Goal: Task Accomplishment & Management: Manage account settings

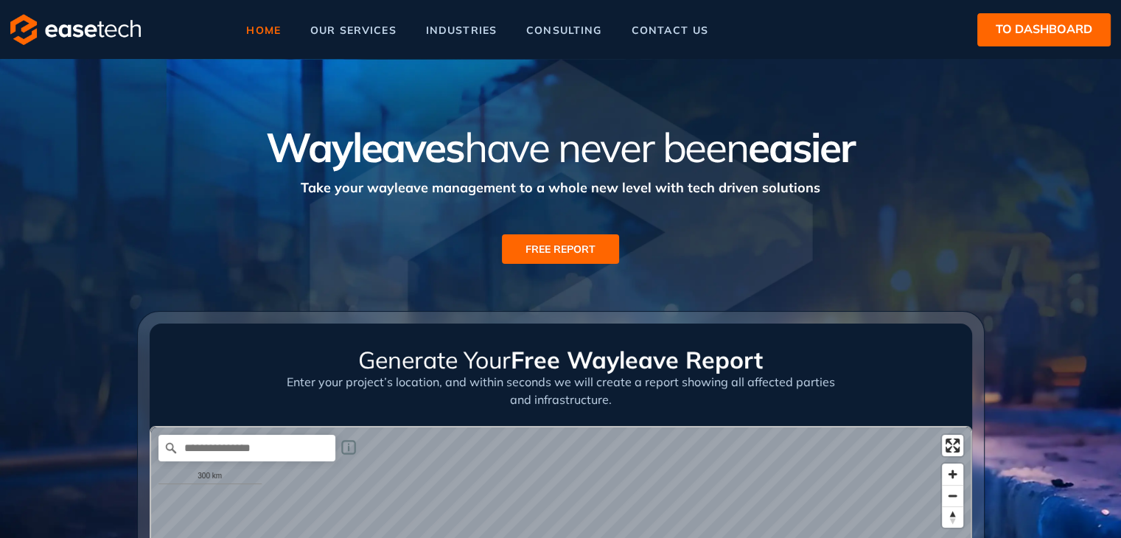
click at [1004, 41] on button "to dashboard" at bounding box center [1043, 29] width 133 height 33
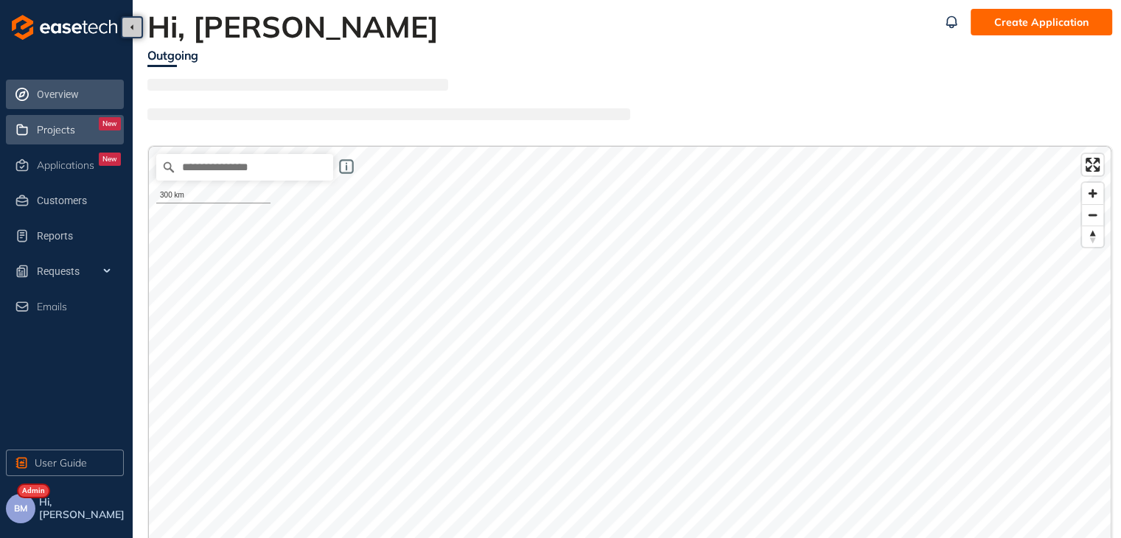
click at [53, 130] on span "Projects" at bounding box center [56, 130] width 38 height 13
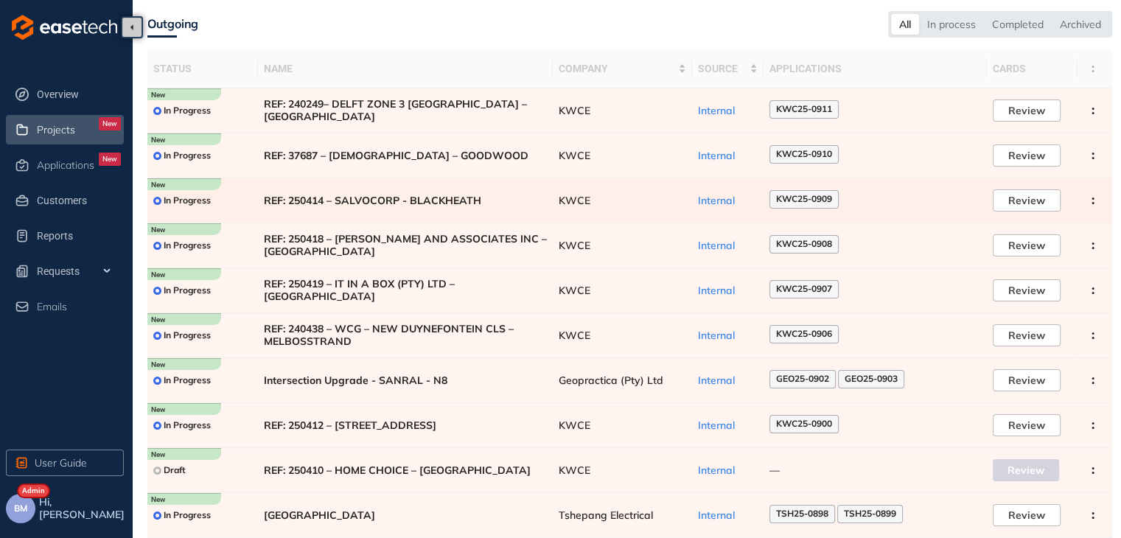
scroll to position [90, 0]
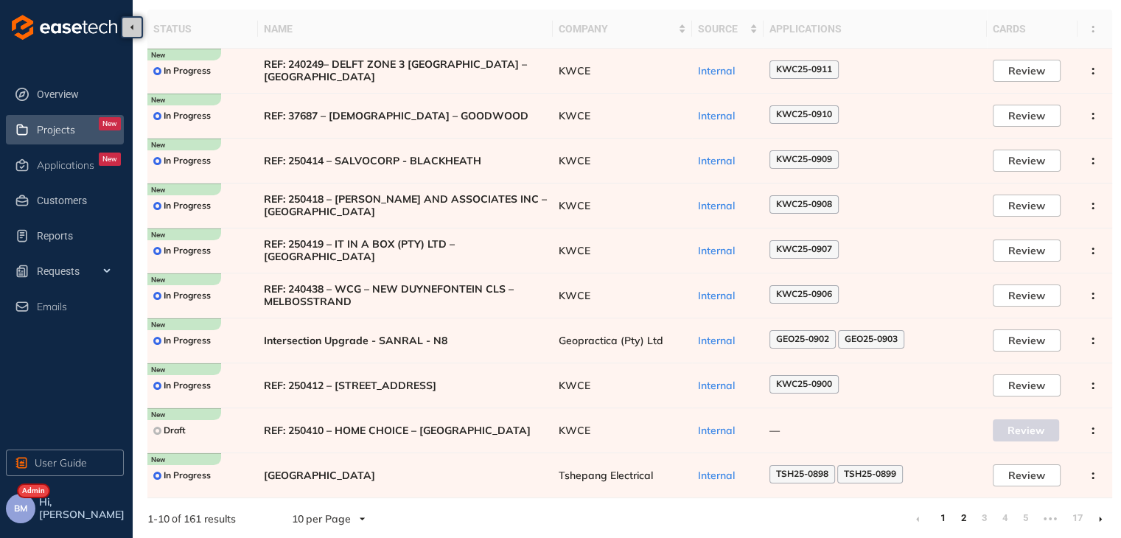
click at [961, 514] on link "2" at bounding box center [962, 518] width 15 height 22
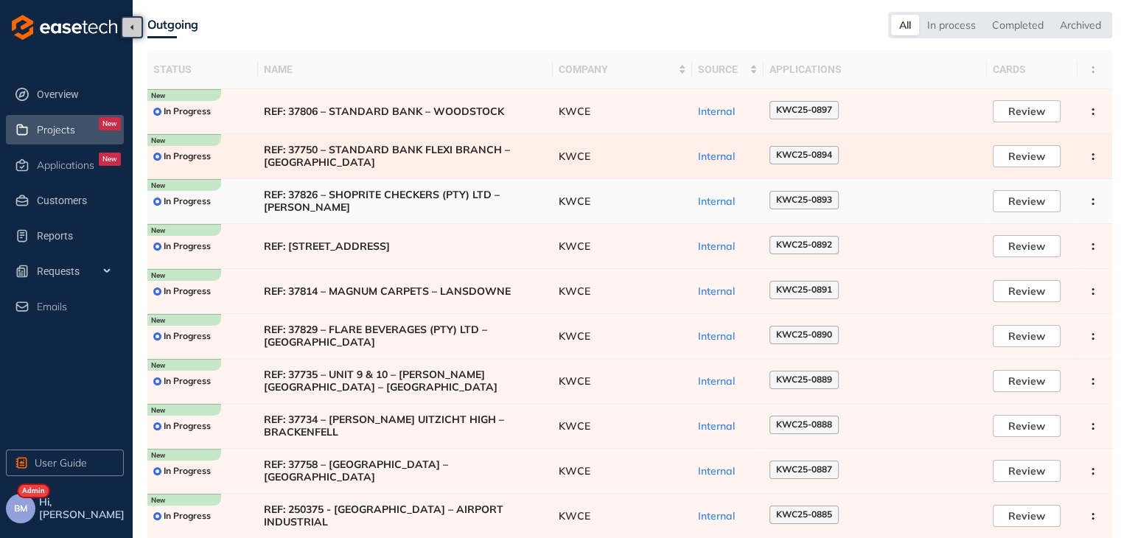
scroll to position [90, 0]
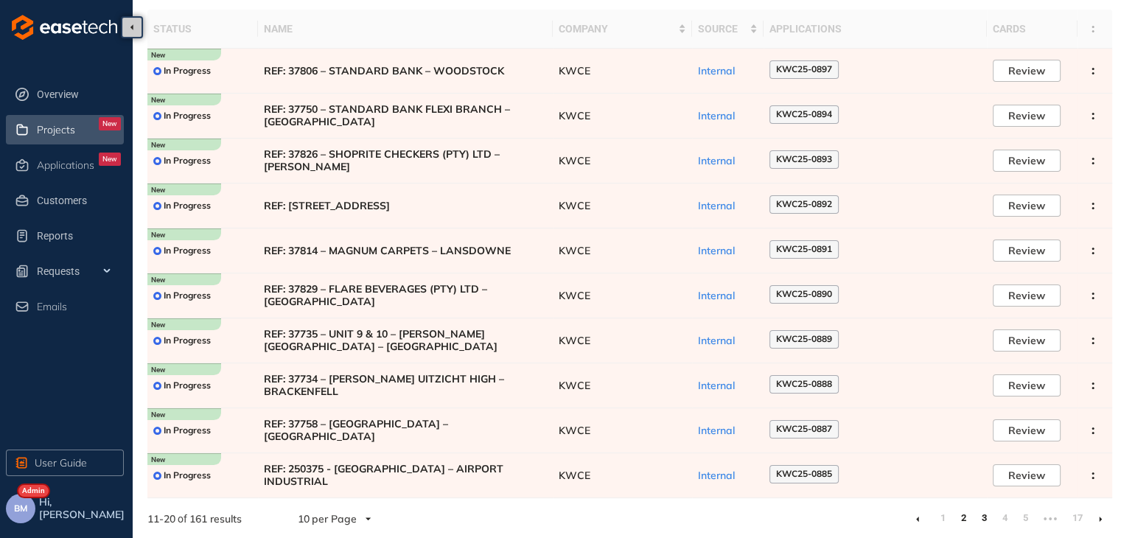
click at [989, 516] on link "3" at bounding box center [983, 518] width 15 height 22
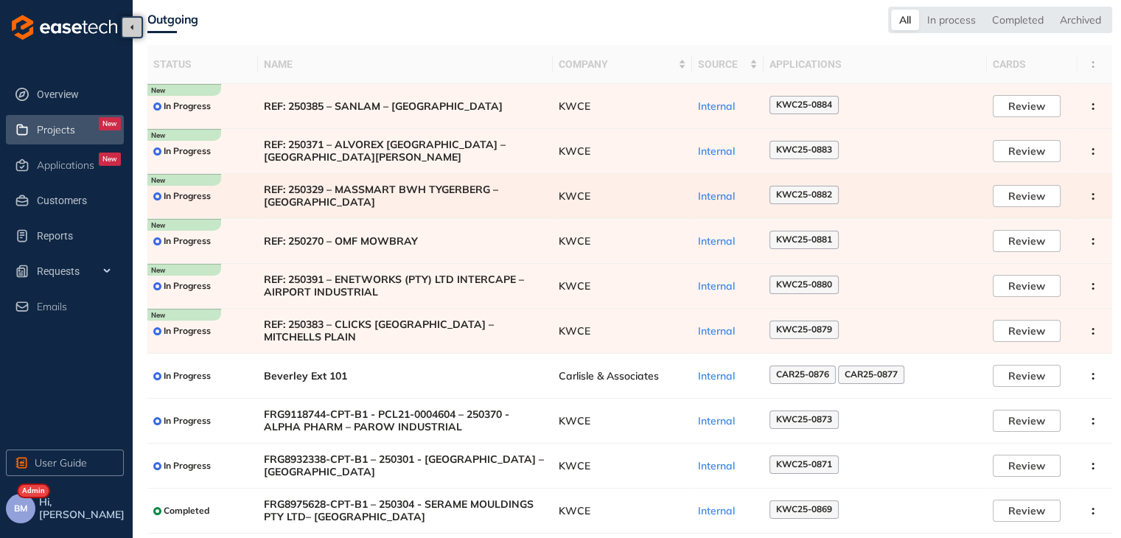
scroll to position [90, 0]
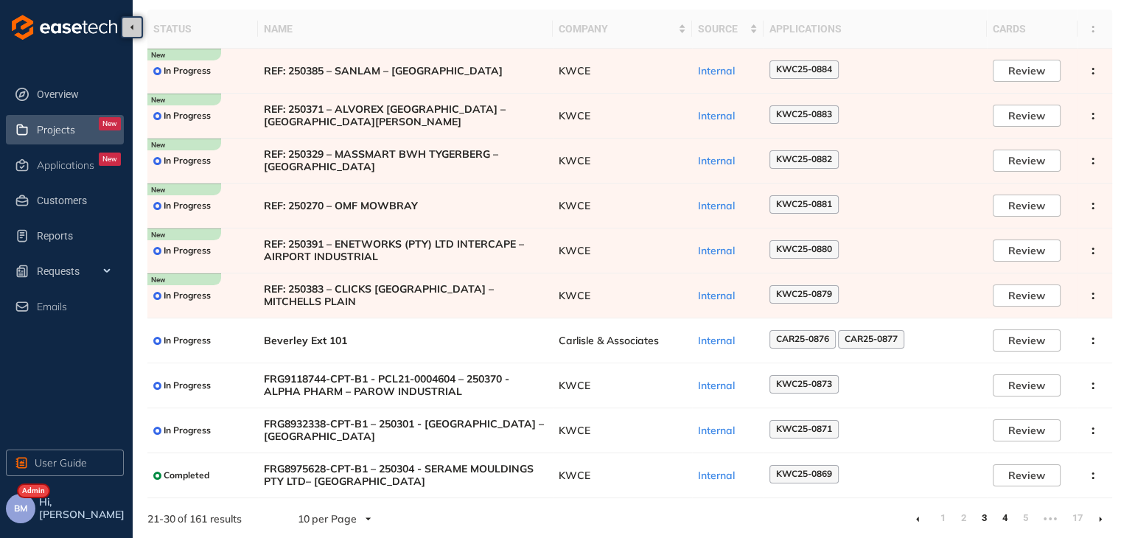
click at [1006, 519] on link "4" at bounding box center [1004, 518] width 15 height 22
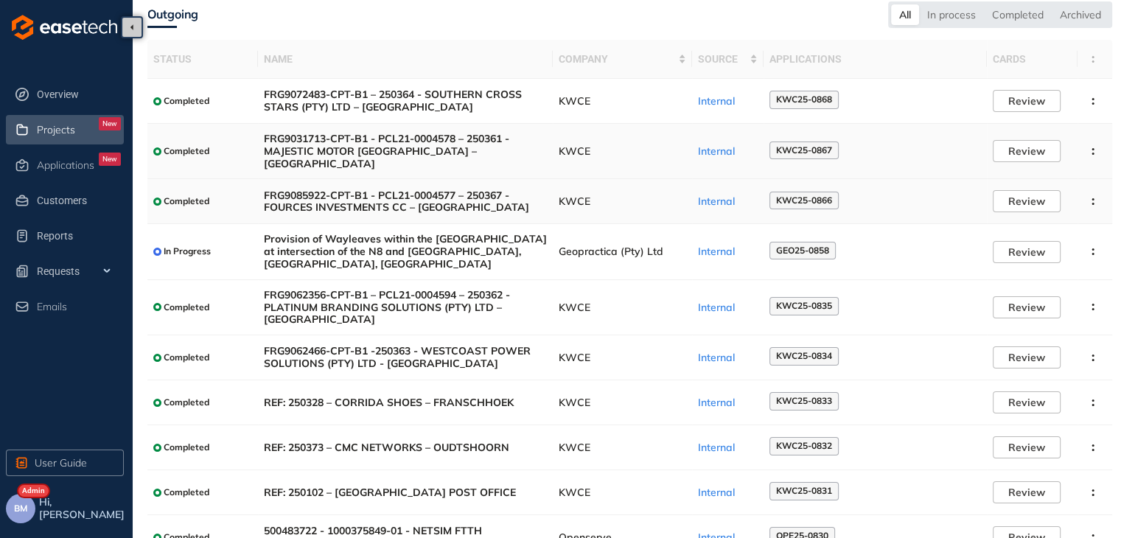
scroll to position [122, 0]
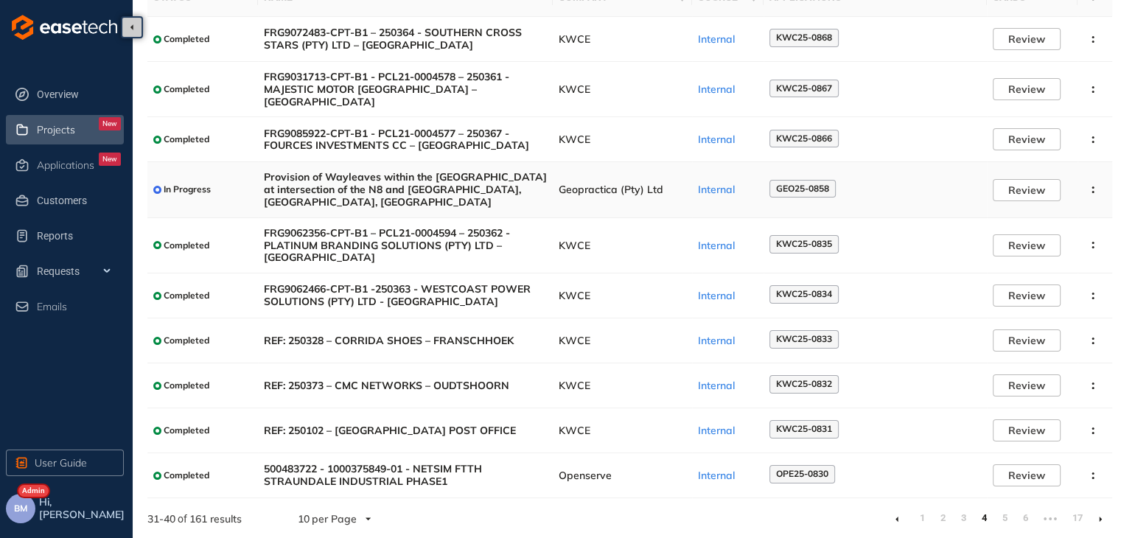
click at [627, 189] on span "Geopractica (Pty) Ltd" at bounding box center [621, 189] width 127 height 13
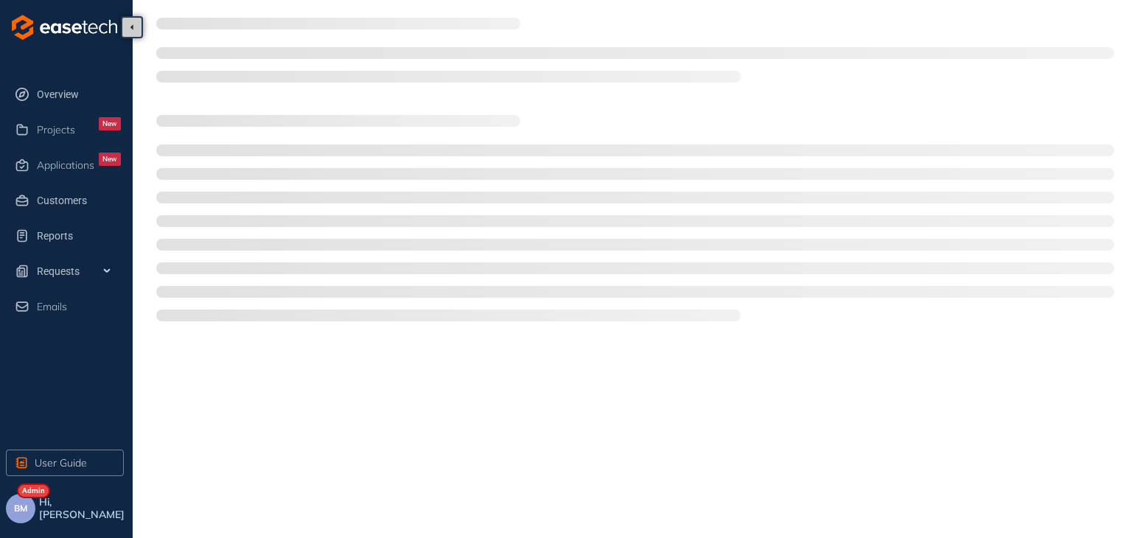
type textarea "**********"
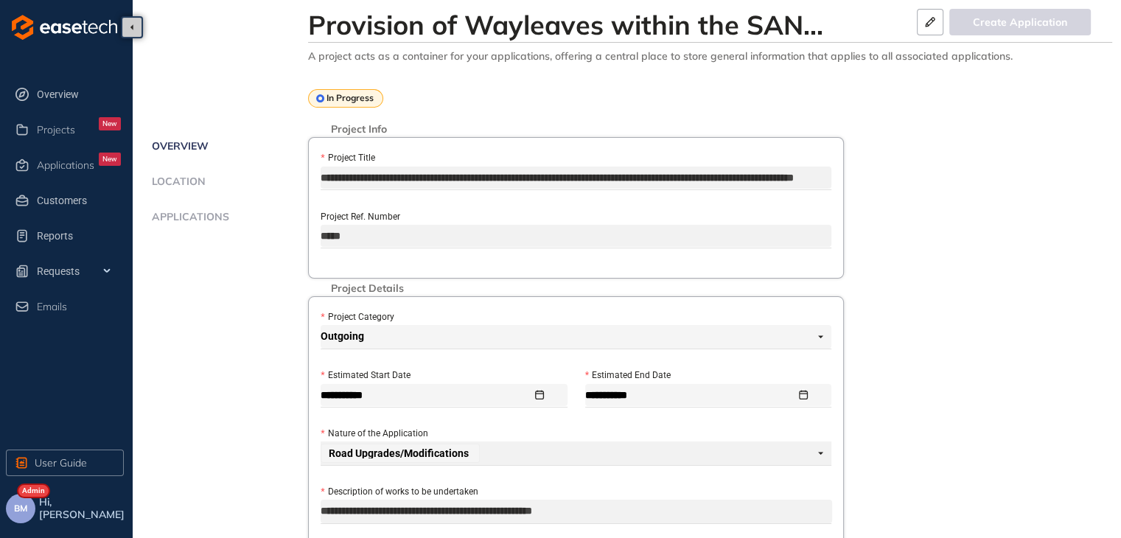
click at [189, 214] on span "Applications" at bounding box center [188, 217] width 82 height 13
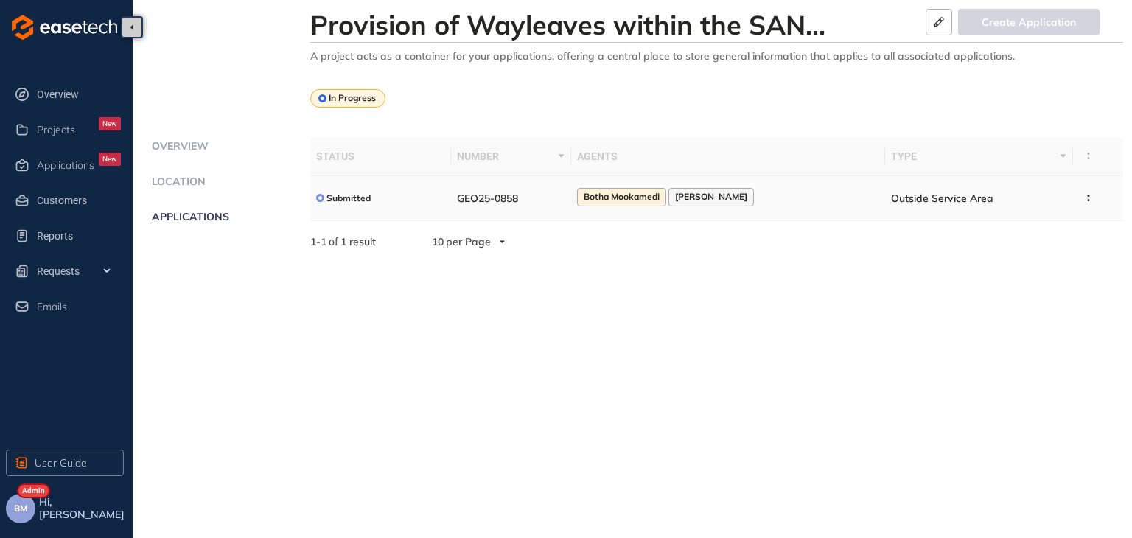
click at [560, 197] on td "GEO25-0858" at bounding box center [511, 198] width 120 height 45
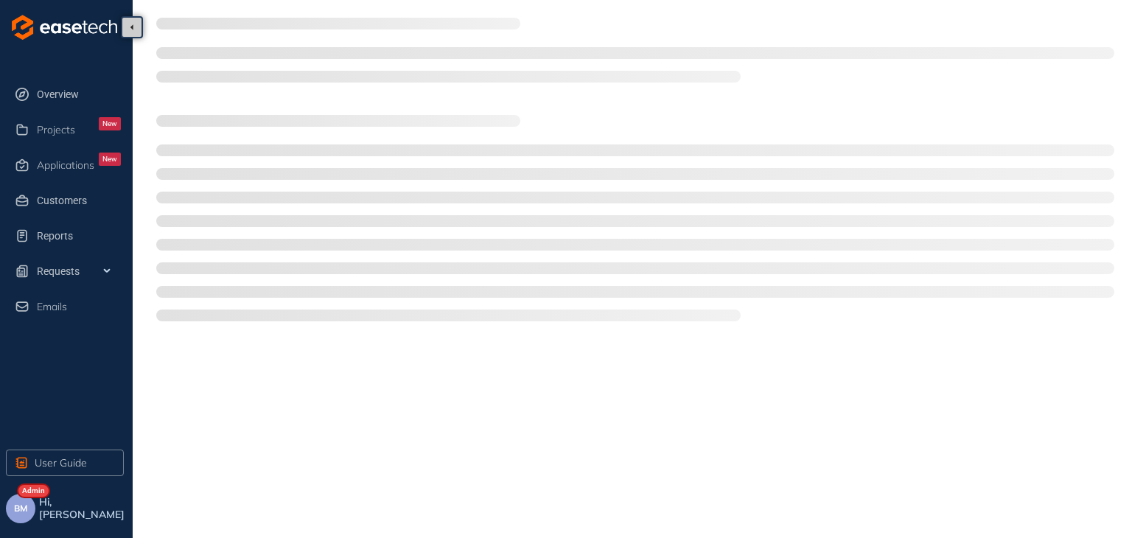
click at [560, 197] on li at bounding box center [635, 198] width 958 height 12
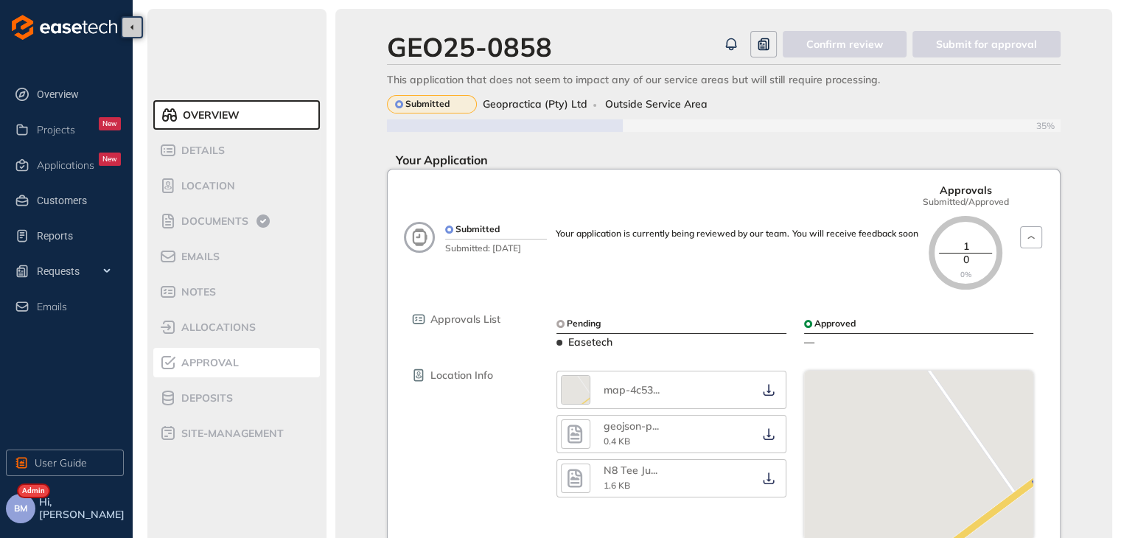
click at [242, 361] on div "Approval" at bounding box center [221, 363] width 125 height 18
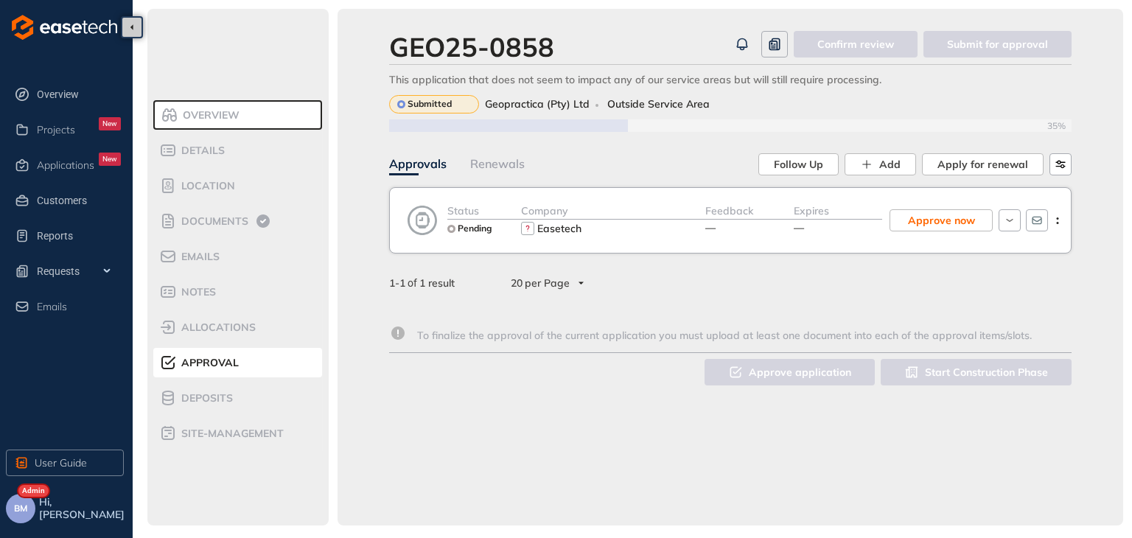
click at [237, 360] on span "Approval" at bounding box center [208, 363] width 62 height 13
click at [964, 217] on span "Approve now" at bounding box center [941, 220] width 67 height 16
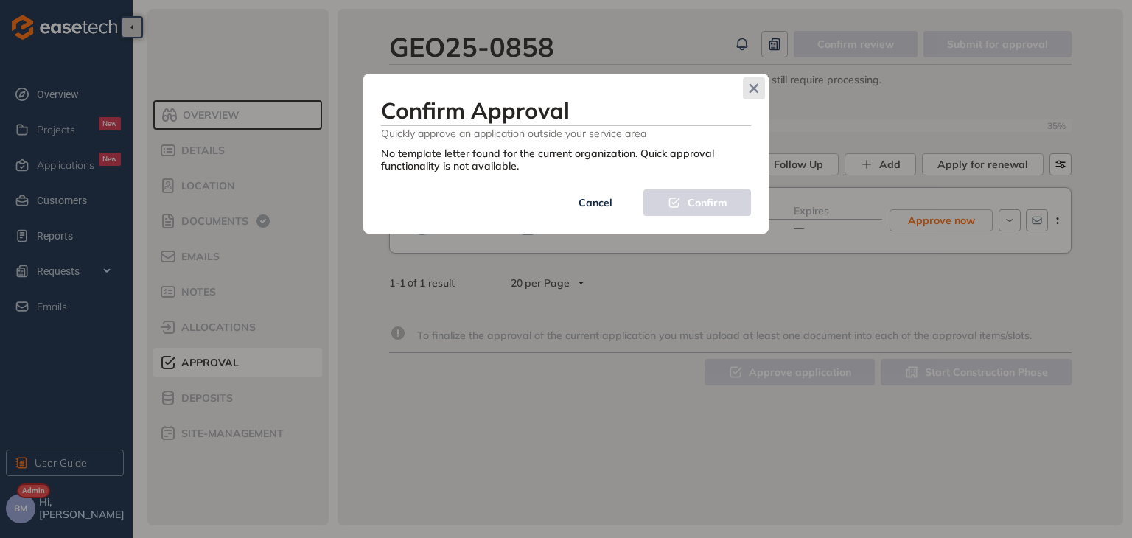
click at [745, 84] on span "Close" at bounding box center [754, 88] width 22 height 22
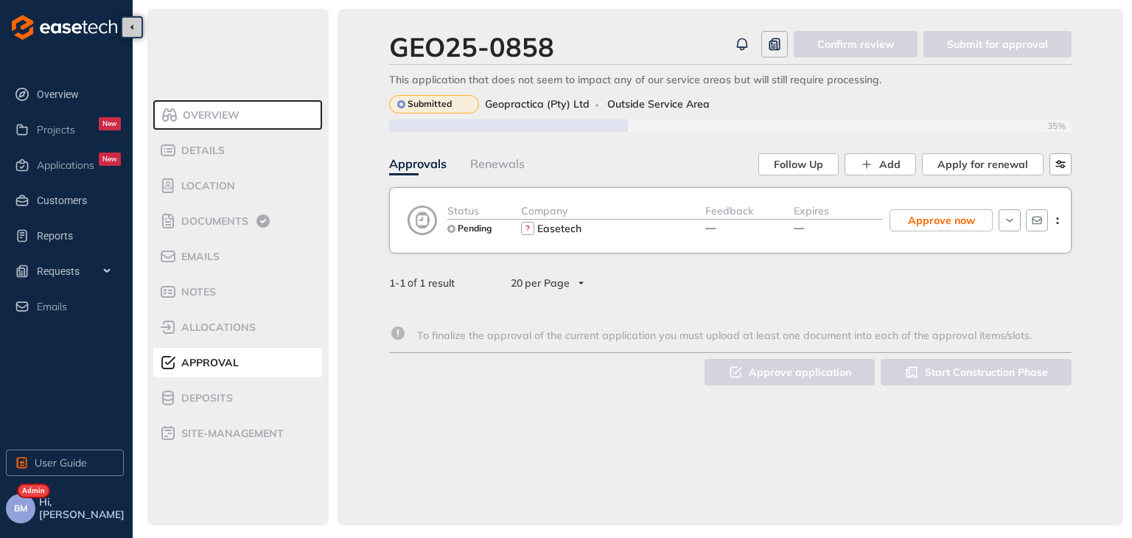
click at [578, 283] on div "20 per Page" at bounding box center [547, 283] width 90 height 24
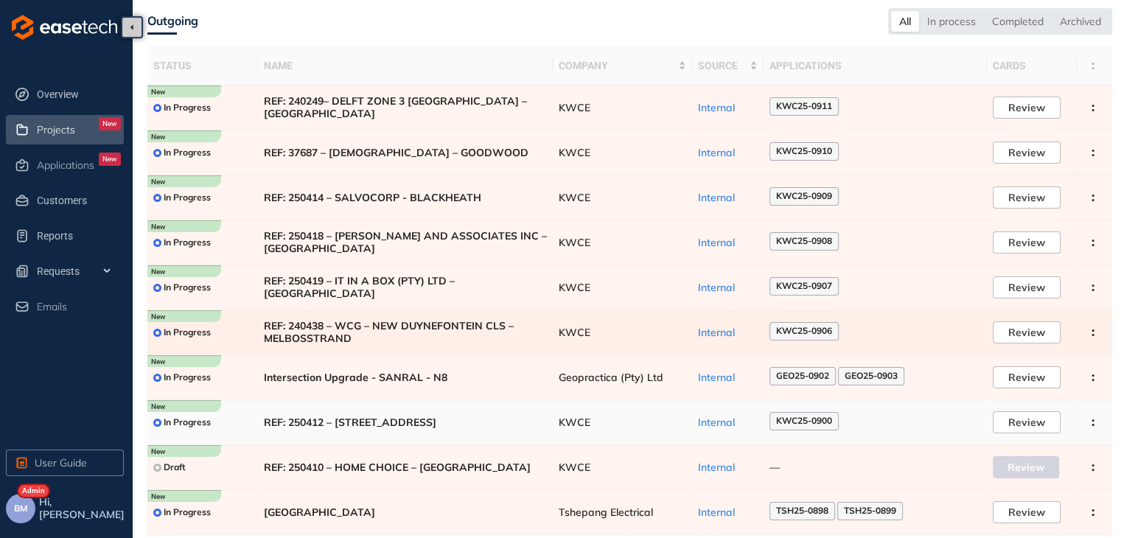
scroll to position [90, 0]
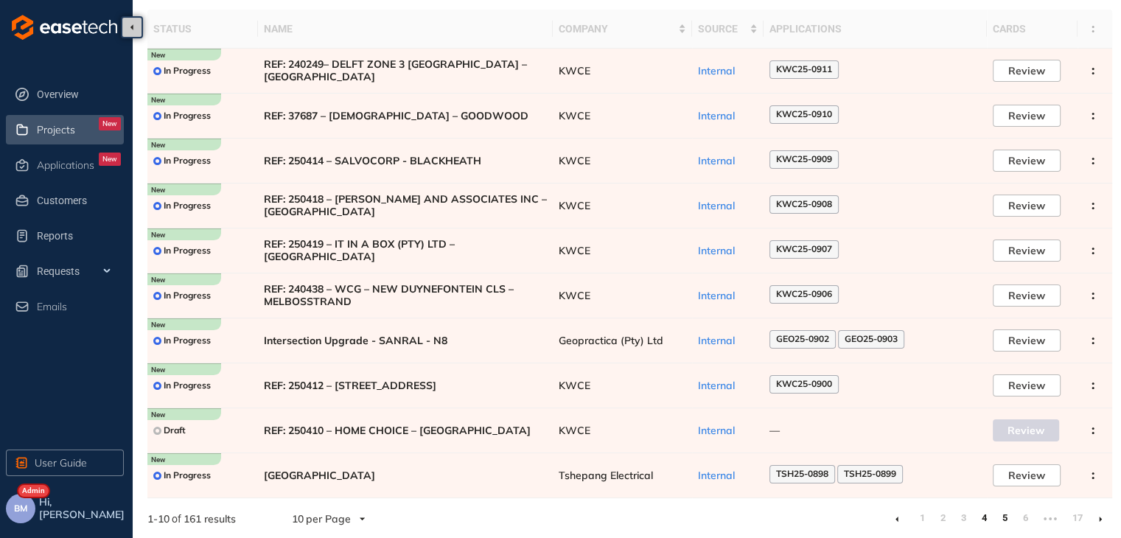
click at [1003, 515] on link "5" at bounding box center [1004, 518] width 15 height 22
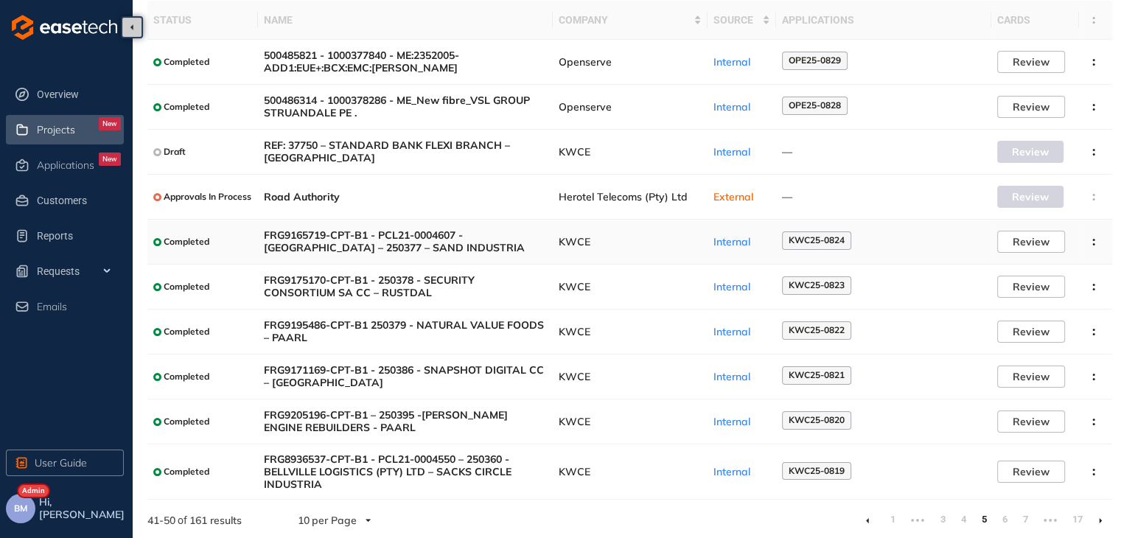
scroll to position [100, 0]
click at [1003, 517] on link "6" at bounding box center [1004, 518] width 15 height 22
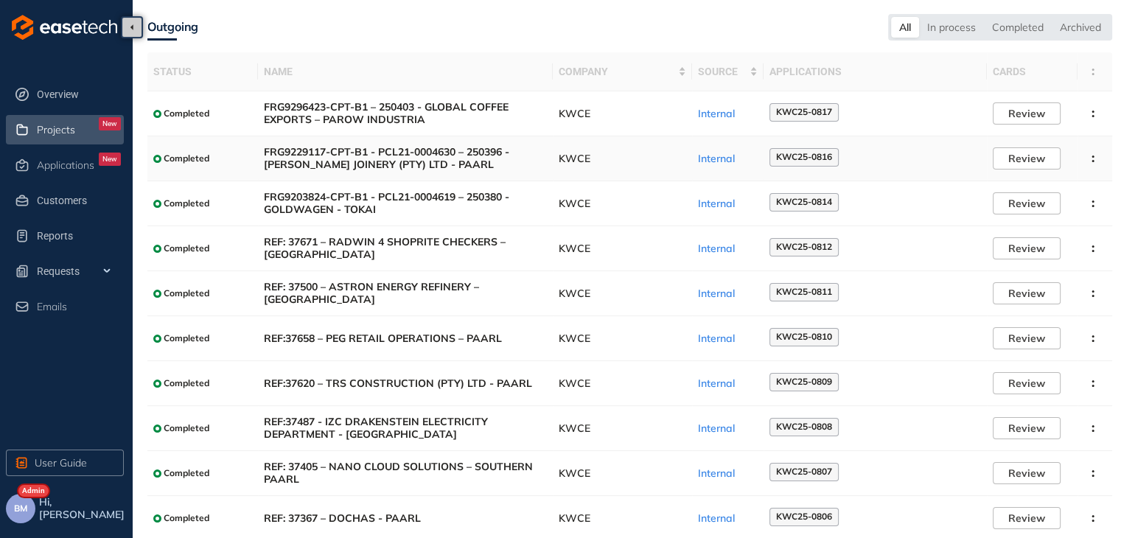
scroll to position [90, 0]
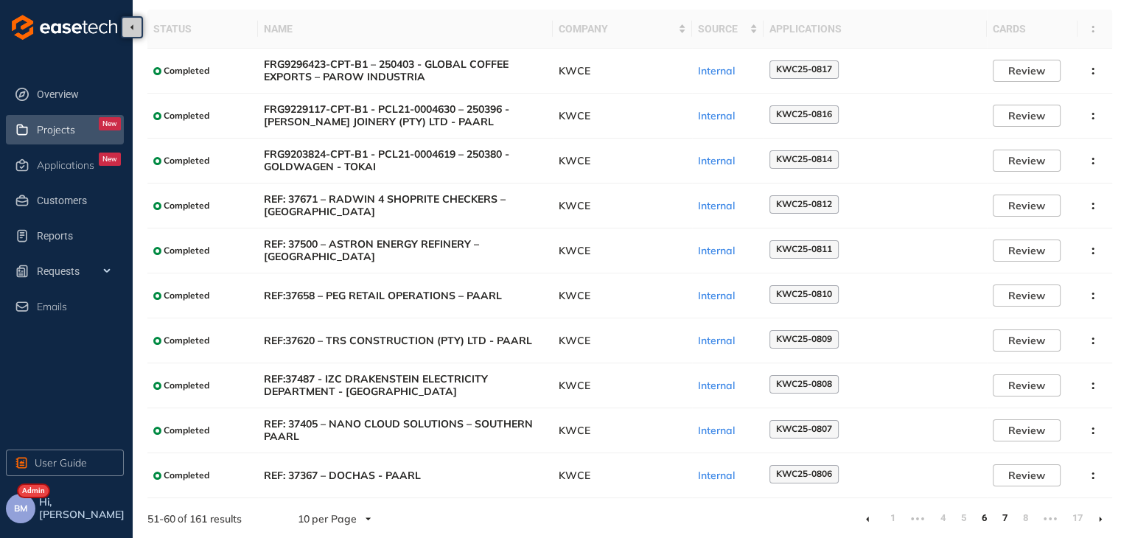
click at [1008, 515] on link "7" at bounding box center [1004, 518] width 15 height 22
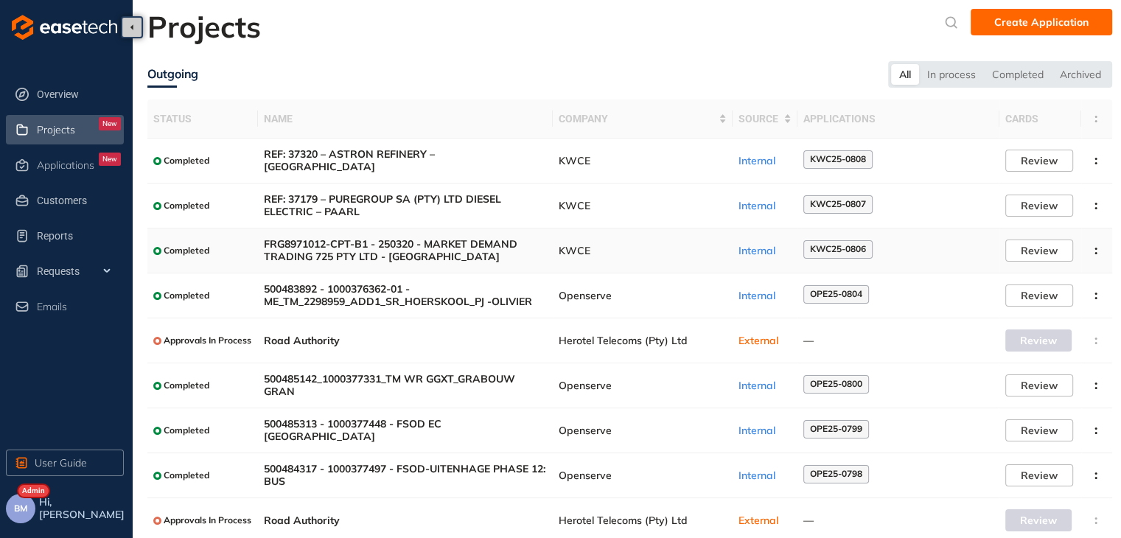
scroll to position [90, 0]
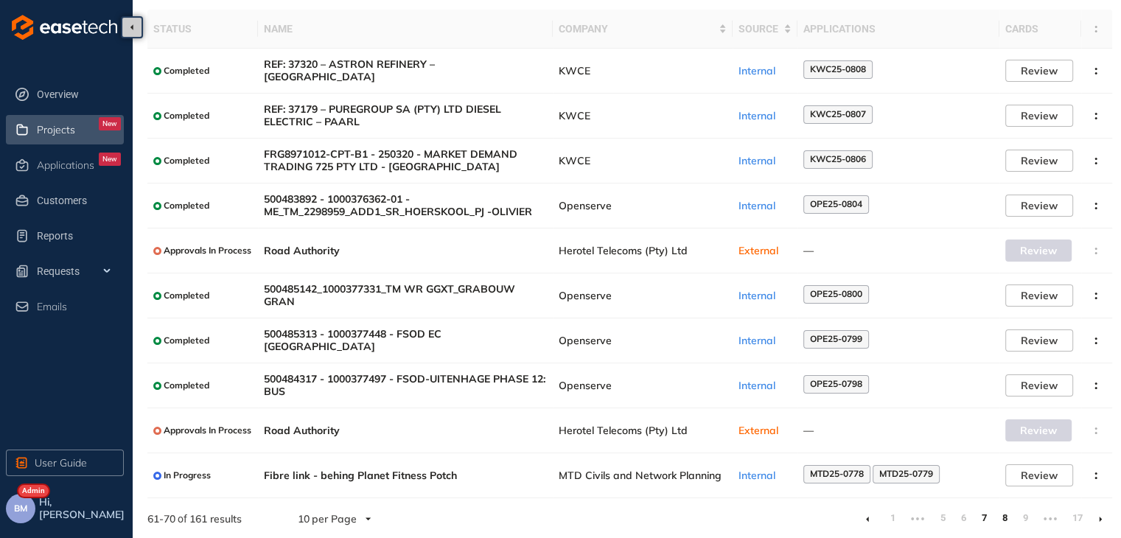
click at [1002, 515] on link "8" at bounding box center [1004, 518] width 15 height 22
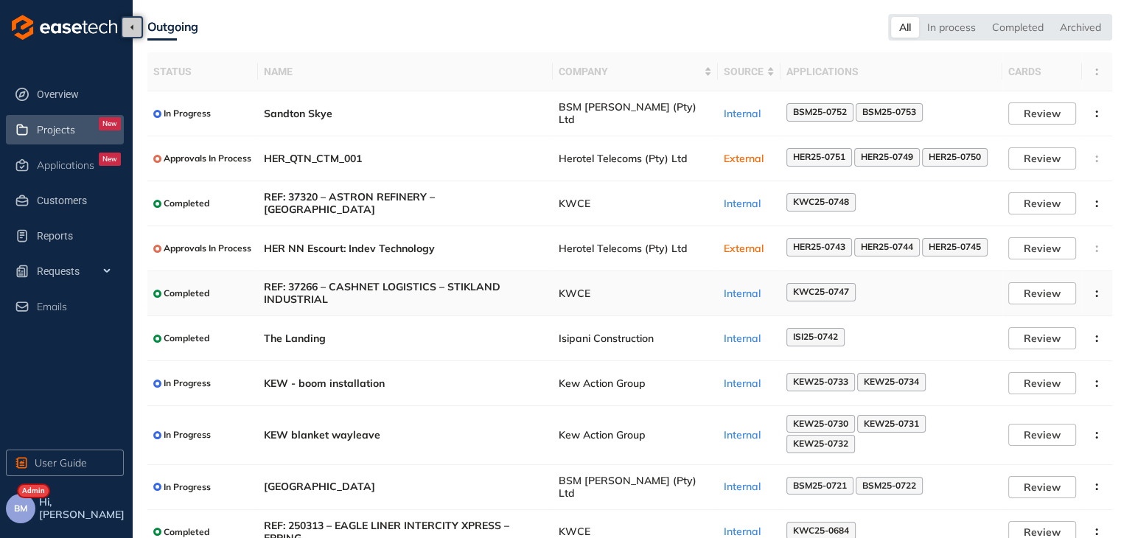
scroll to position [90, 0]
